Goal: Navigation & Orientation: Find specific page/section

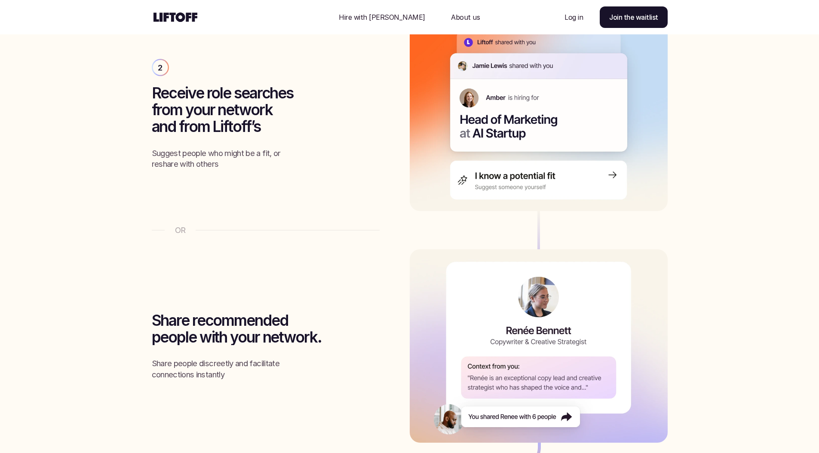
scroll to position [1133, 0]
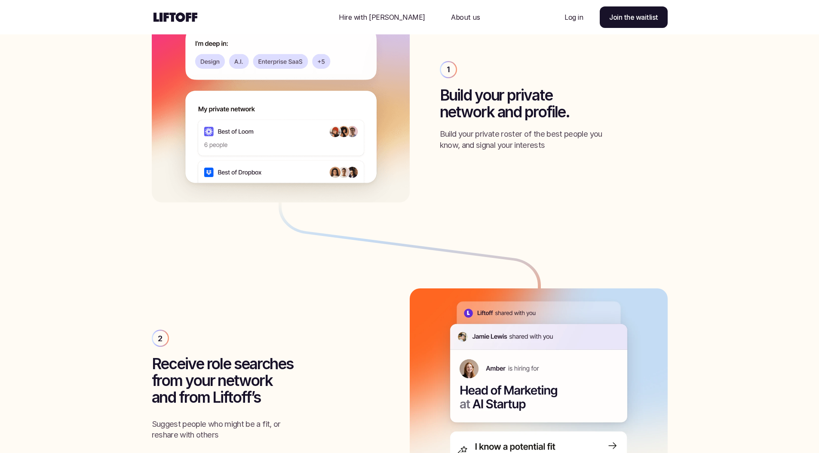
click at [447, 23] on div "Nav Link" at bounding box center [465, 17] width 49 height 21
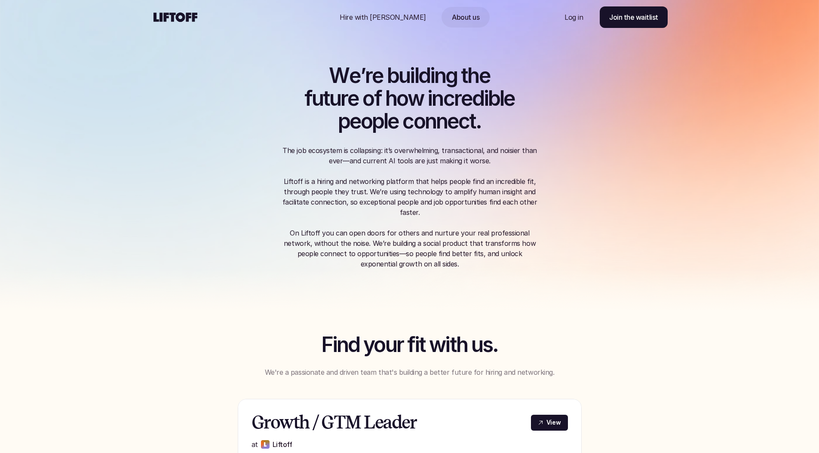
drag, startPoint x: 485, startPoint y: 271, endPoint x: 320, endPoint y: 81, distance: 251.5
click at [320, 81] on div "W e ’ r e b u i l d i n g t h e f u t u r e o f h o w i n c r e d i b l e p e o…" at bounding box center [410, 156] width 516 height 312
copy div "W e ’ r e b u i l d i n g t h e f u t u r e o f h o w i n c r e d i b l e p e o…"
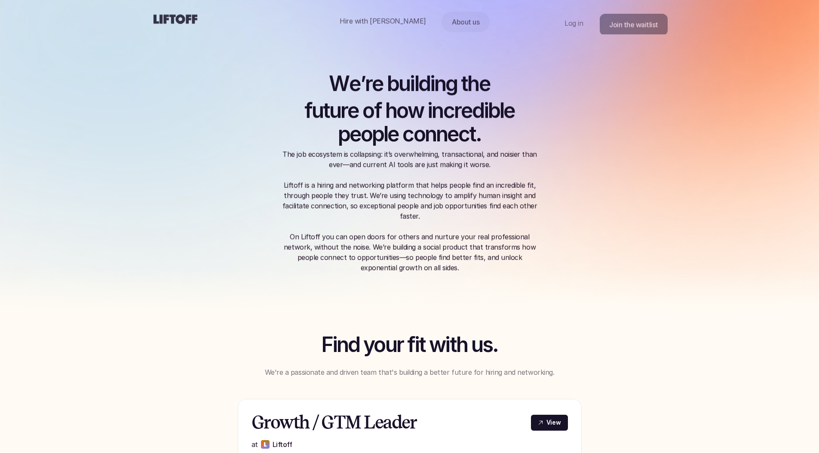
click at [171, 16] on use at bounding box center [176, 19] width 44 height 9
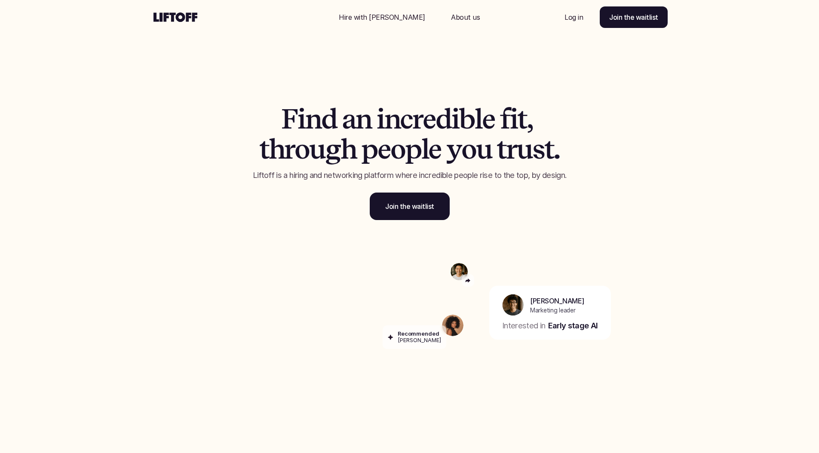
click at [171, 16] on use at bounding box center [176, 16] width 44 height 9
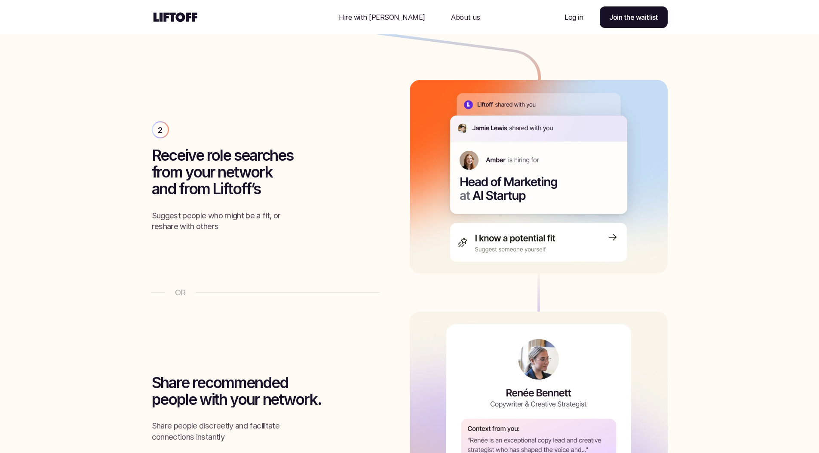
scroll to position [1032, 0]
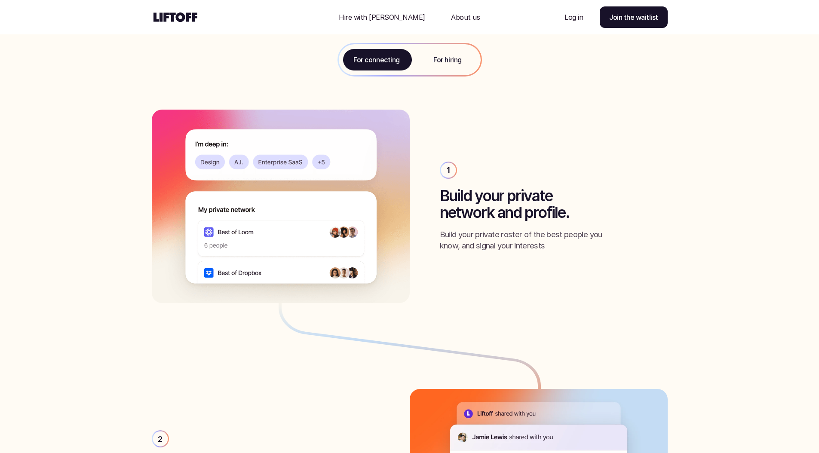
click at [445, 67] on div "For hiring" at bounding box center [448, 59] width 66 height 31
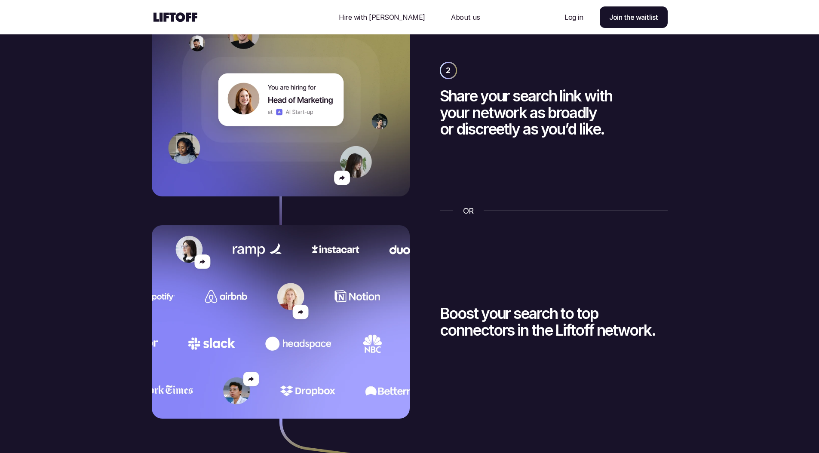
scroll to position [1462, 0]
